Goal: Task Accomplishment & Management: Manage account settings

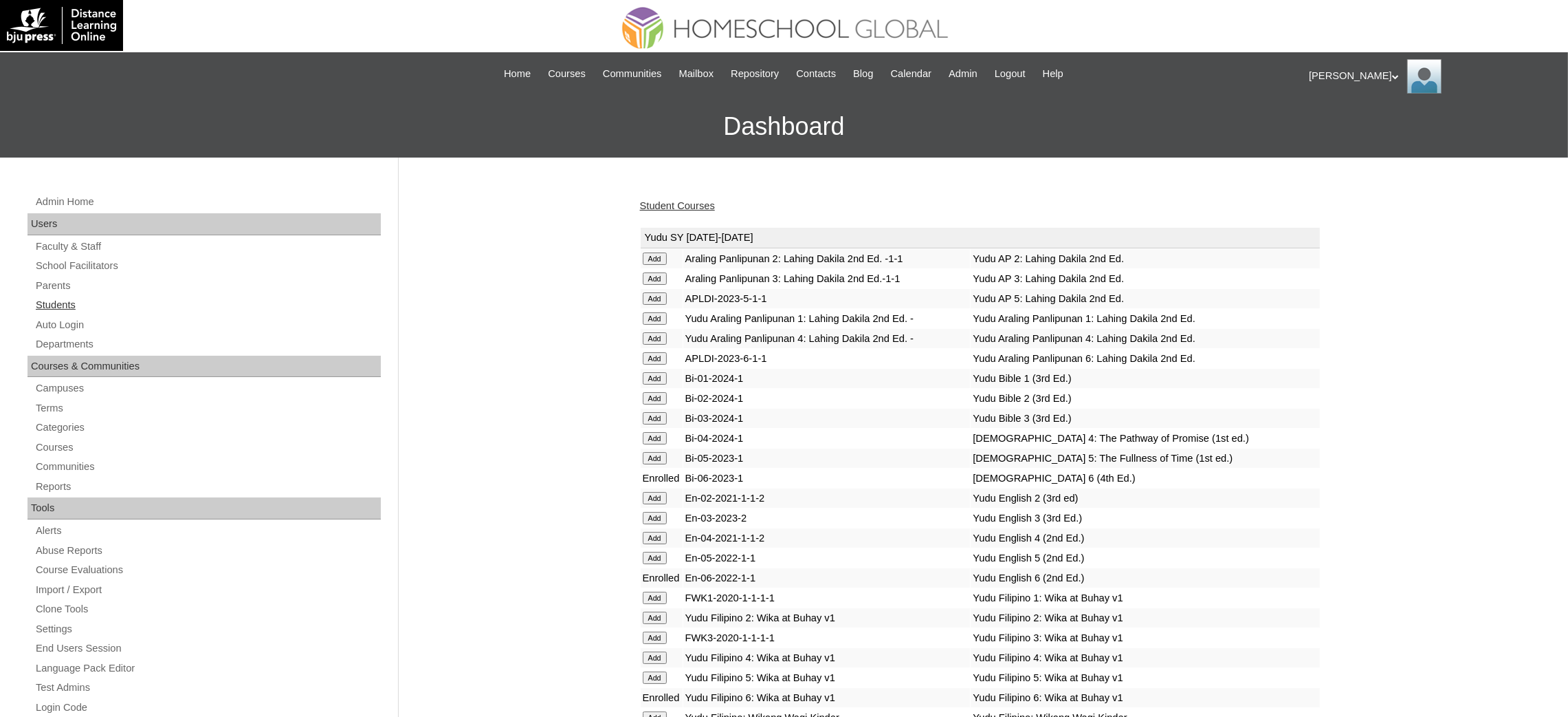
click at [61, 308] on link "Students" at bounding box center [208, 305] width 347 height 17
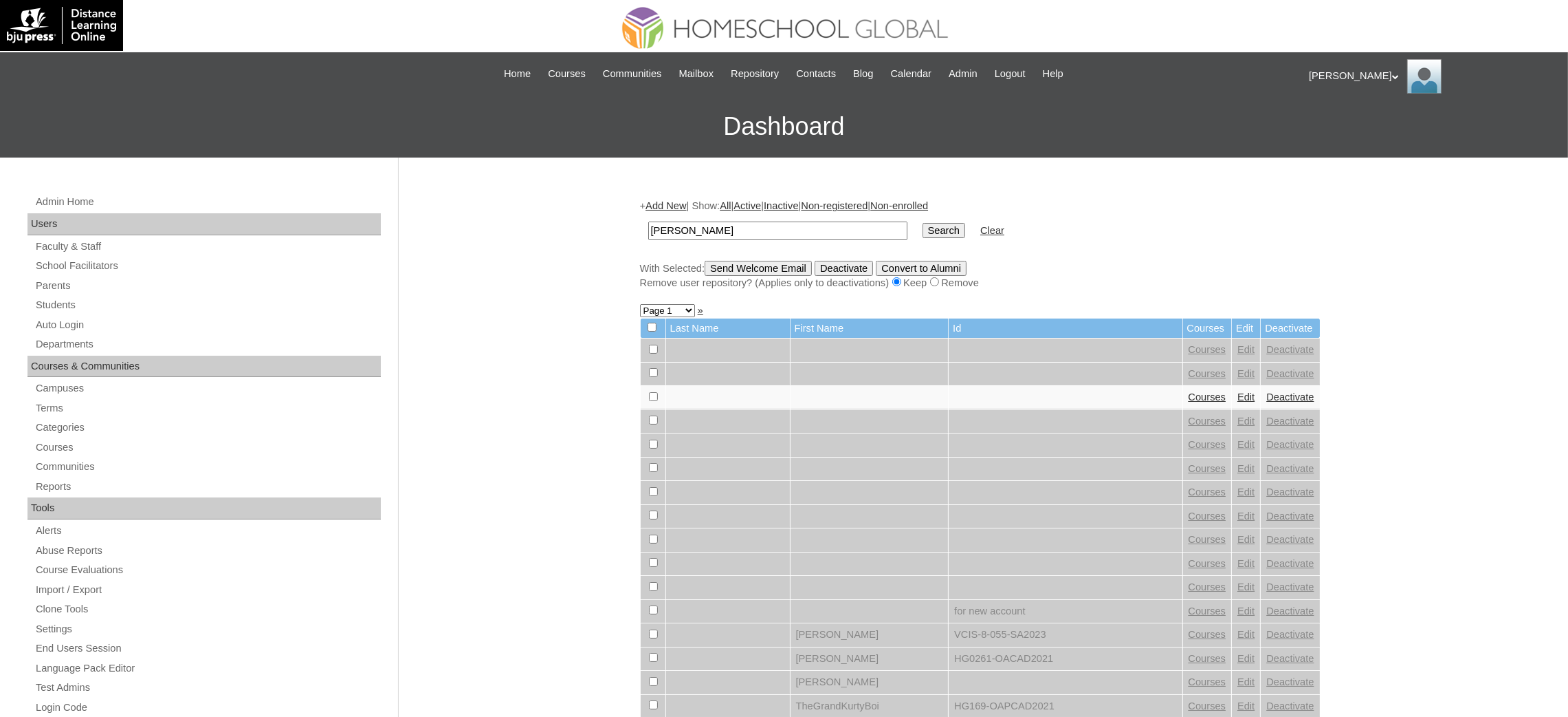
type input "[PERSON_NAME]"
click at [922, 223] on input "Search" at bounding box center [944, 231] width 43 height 15
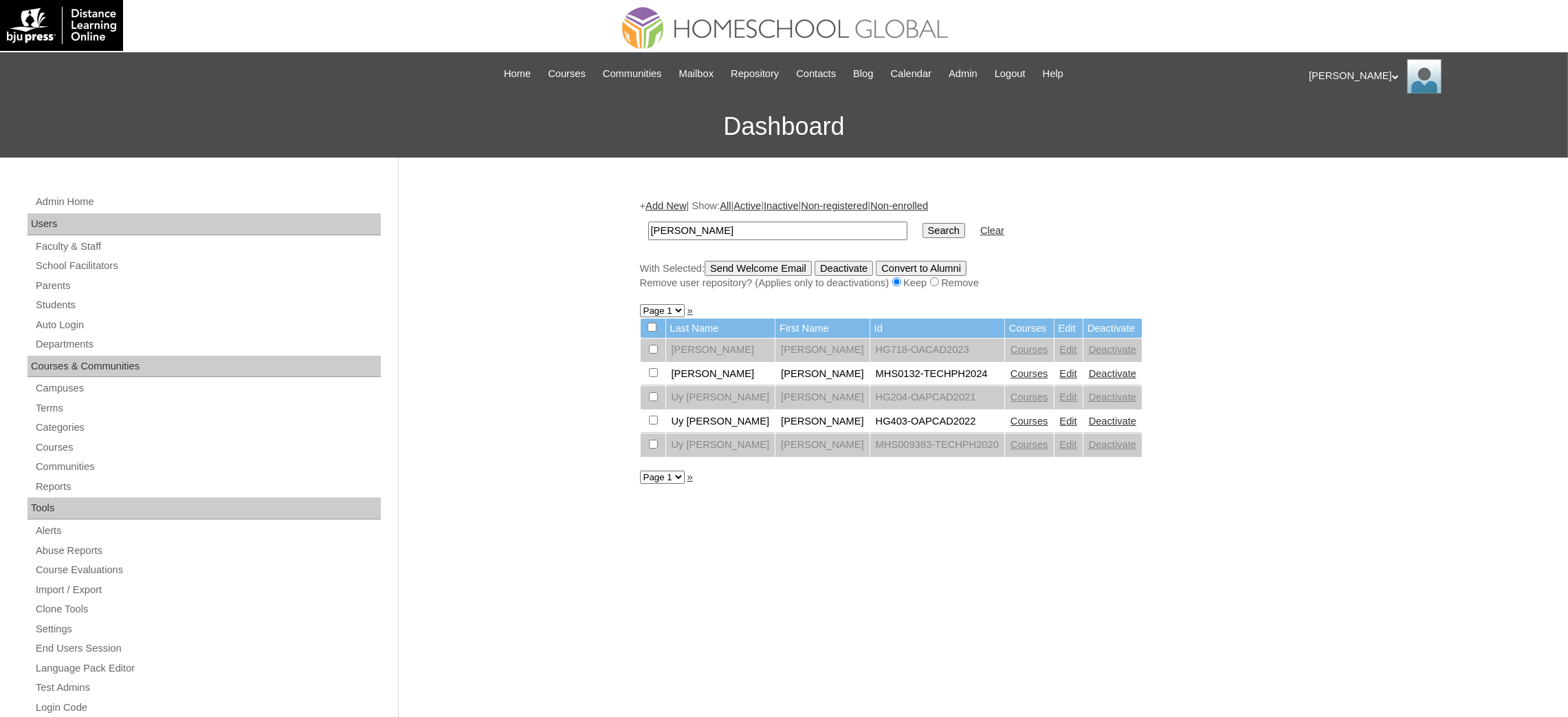
click at [1011, 372] on link "Courses" at bounding box center [1029, 374] width 38 height 11
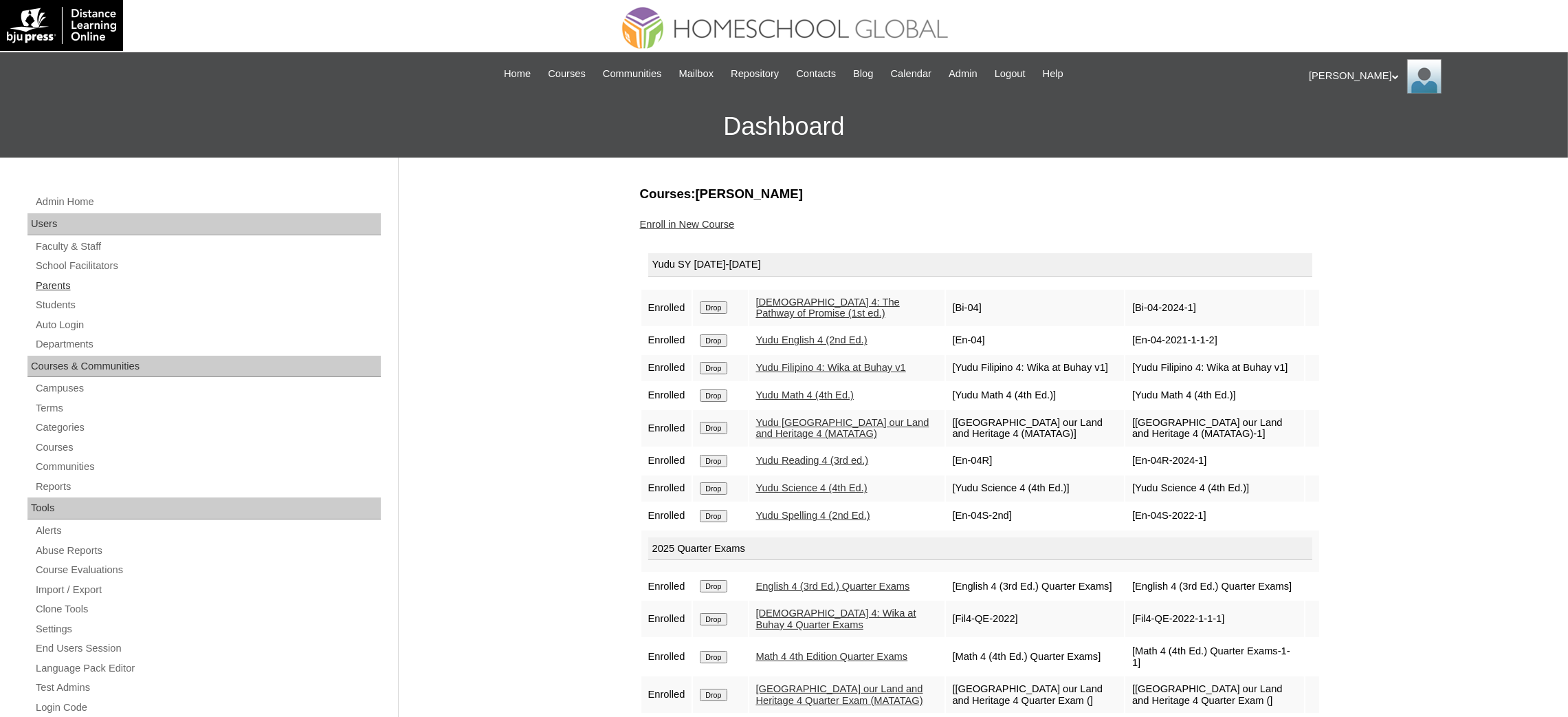
click at [36, 283] on link "Parents" at bounding box center [208, 285] width 347 height 17
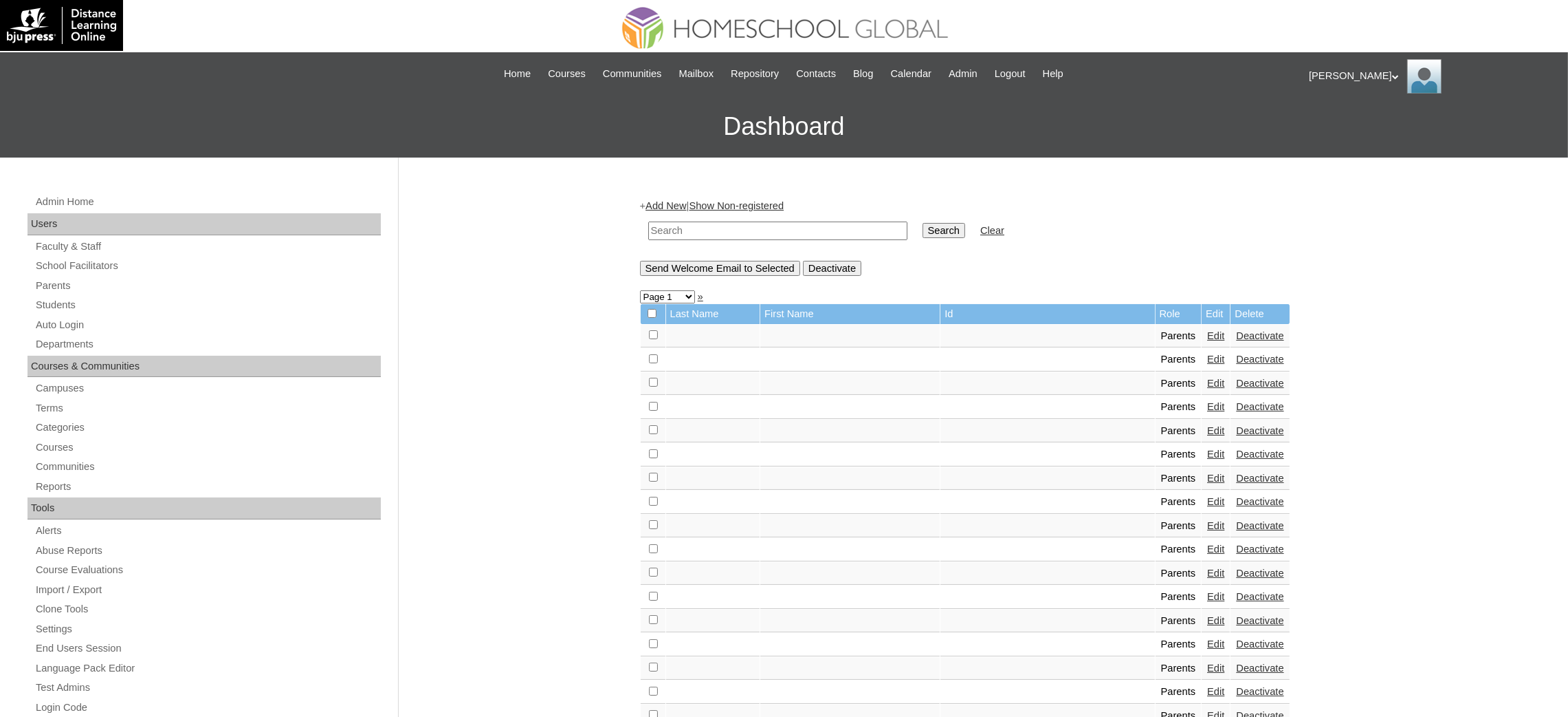
drag, startPoint x: 68, startPoint y: 303, endPoint x: 110, endPoint y: 235, distance: 79.9
click at [68, 303] on link "Students" at bounding box center [208, 305] width 347 height 17
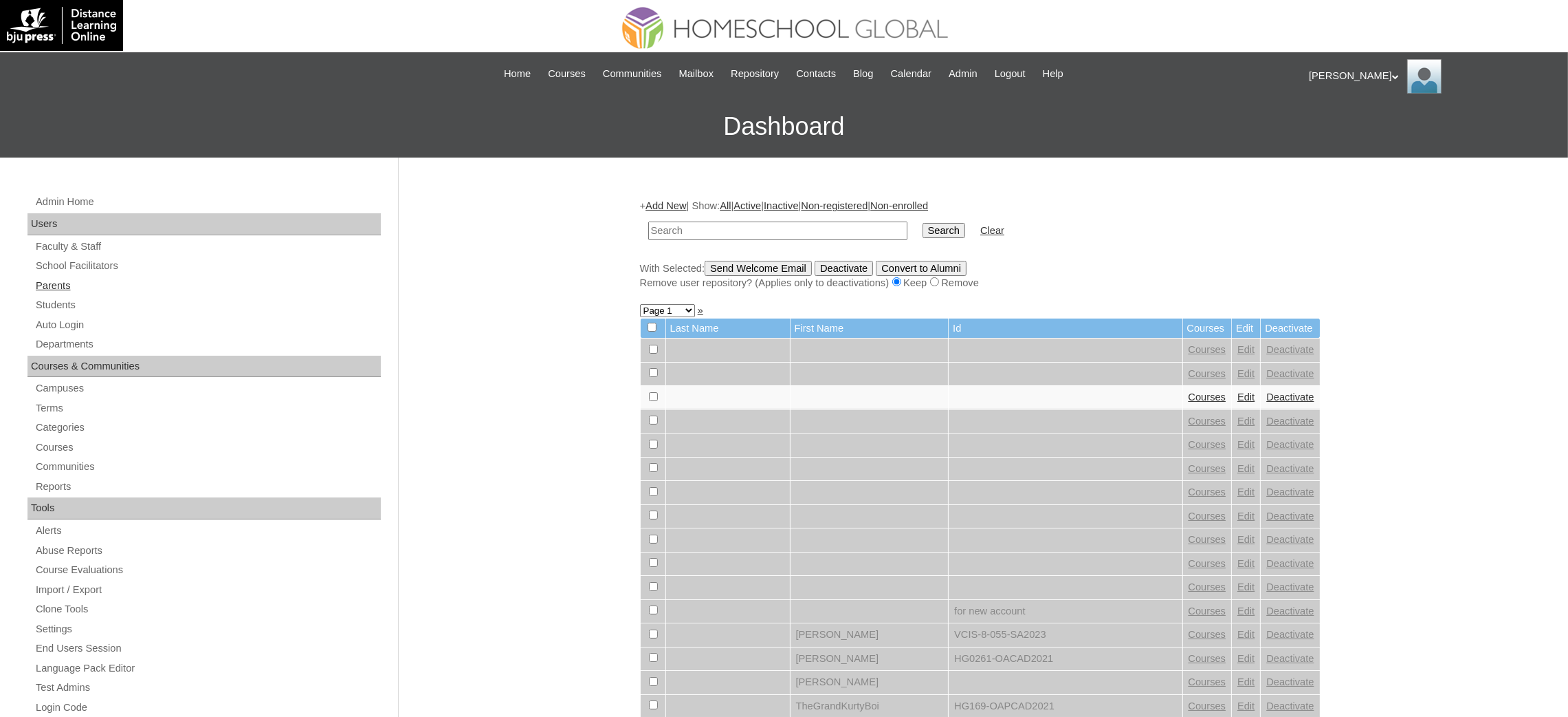
click at [40, 288] on link "Parents" at bounding box center [208, 285] width 347 height 17
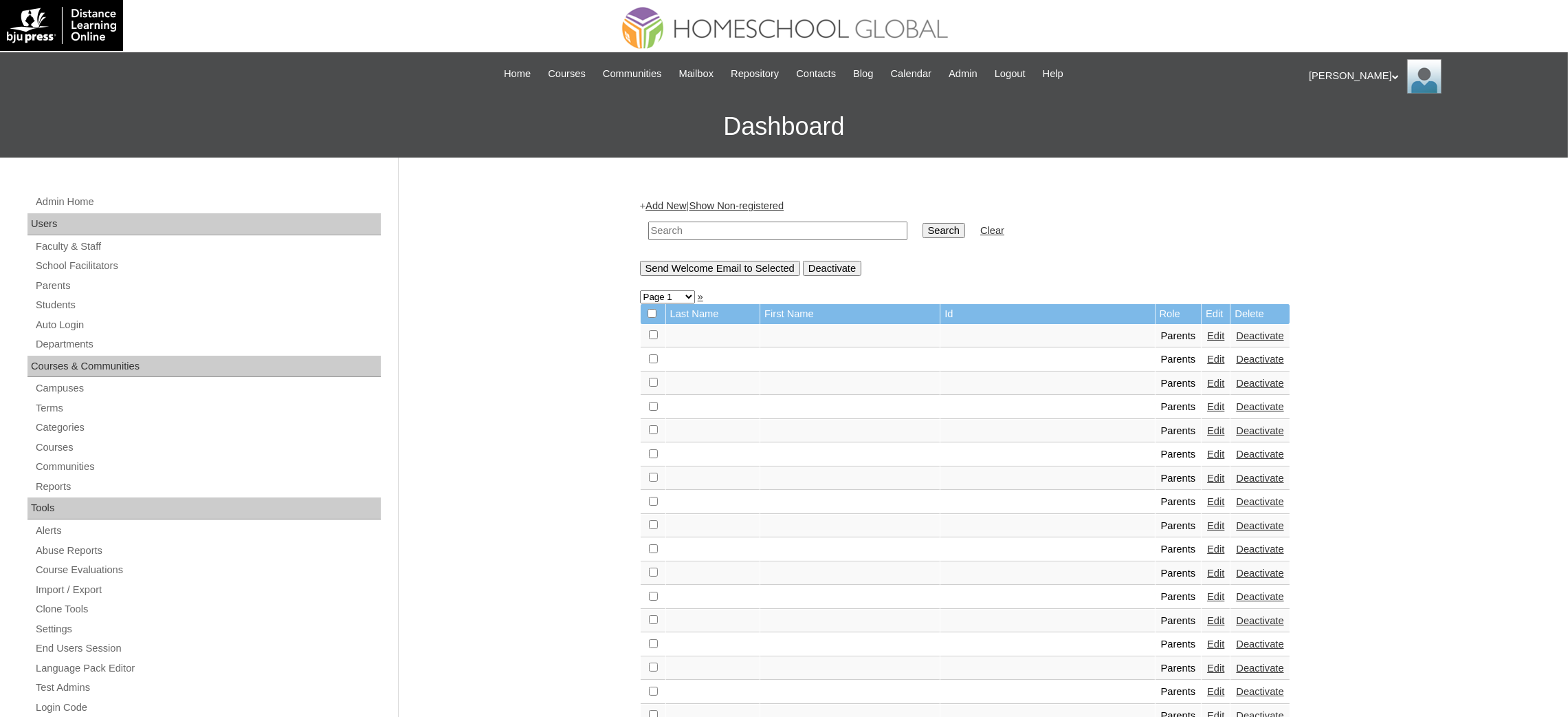
drag, startPoint x: 0, startPoint y: 0, endPoint x: 807, endPoint y: 229, distance: 838.9
click at [807, 229] on input "text" at bounding box center [777, 231] width 259 height 19
paste input "MHP0183-TECHPH2024"
type input "MHP0183-TECHPH2024"
click at [922, 234] on input "Search" at bounding box center [944, 231] width 43 height 15
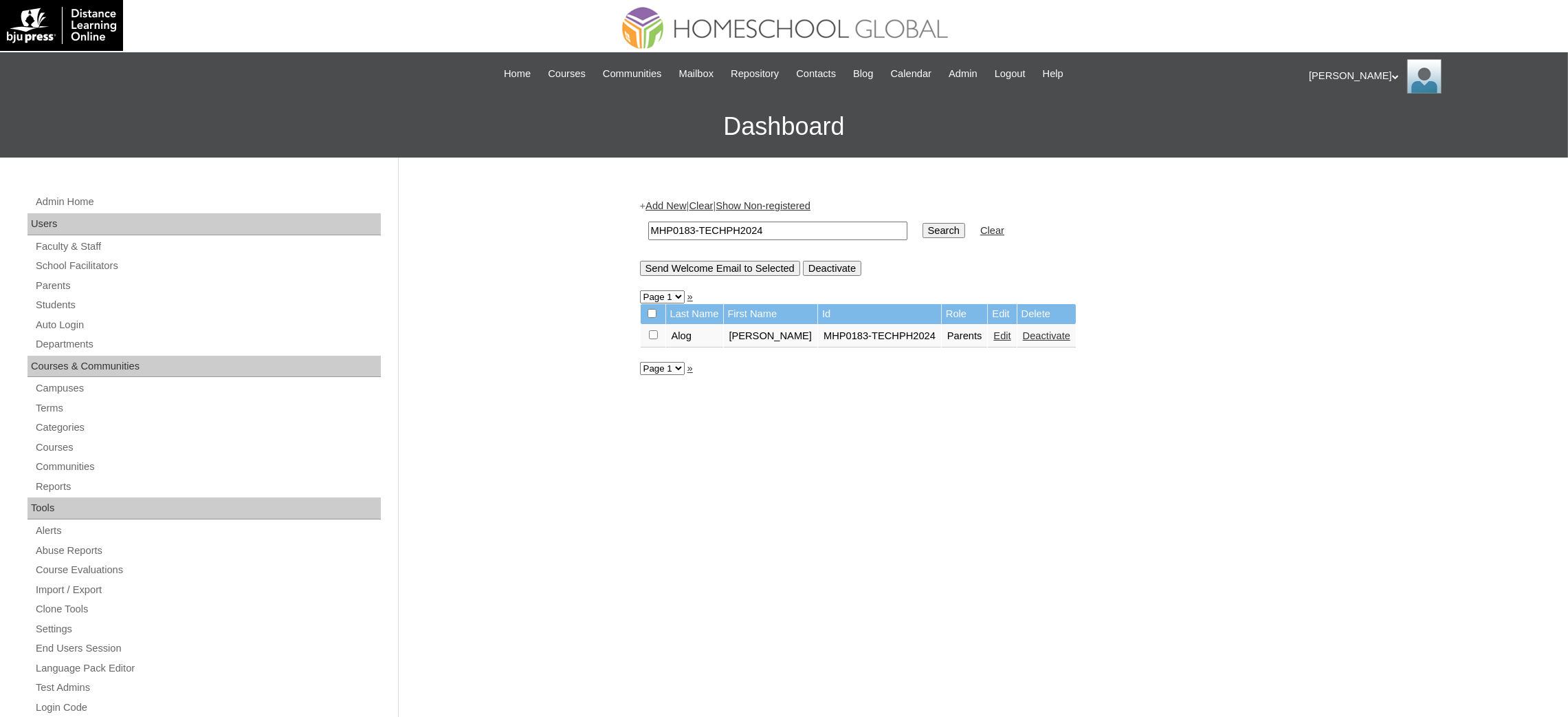
click at [994, 334] on link "Edit" at bounding box center [1002, 336] width 17 height 11
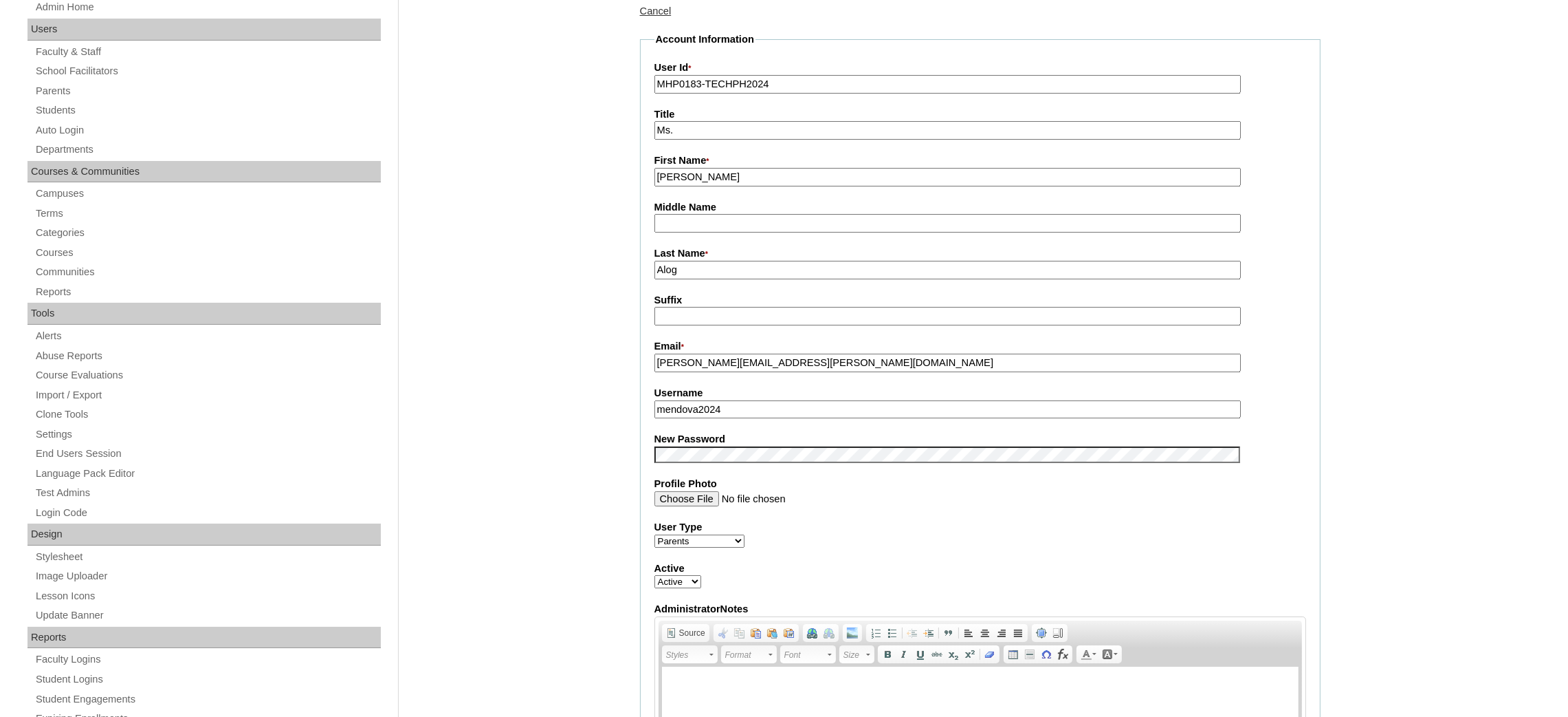
scroll to position [207, 0]
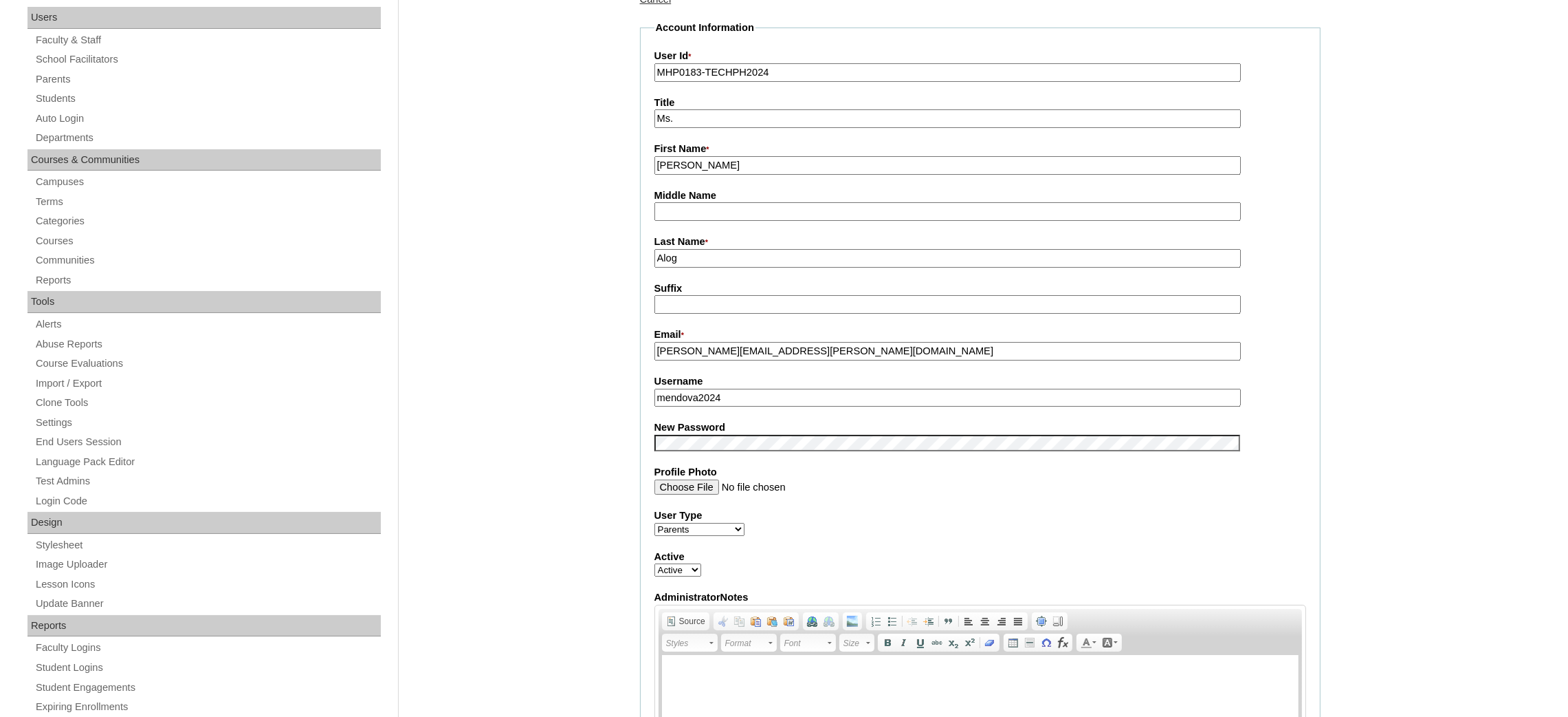
click at [749, 399] on fieldset "Account Information User Id * MHP0183-TECHPH2024 Title Ms. First Name * [PERSON…" at bounding box center [980, 432] width 681 height 823
click at [753, 390] on input "mendova2024" at bounding box center [947, 398] width 586 height 19
